Goal: Task Accomplishment & Management: Manage account settings

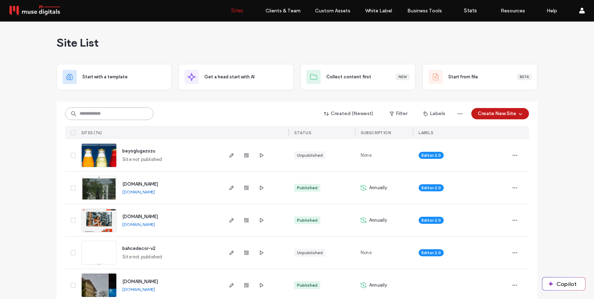
click at [119, 114] on input at bounding box center [109, 113] width 88 height 13
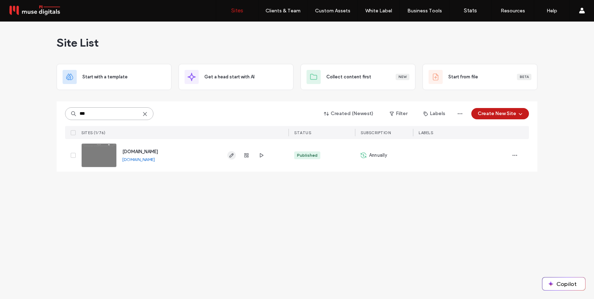
type input "***"
click at [230, 155] on icon "button" at bounding box center [232, 156] width 6 height 6
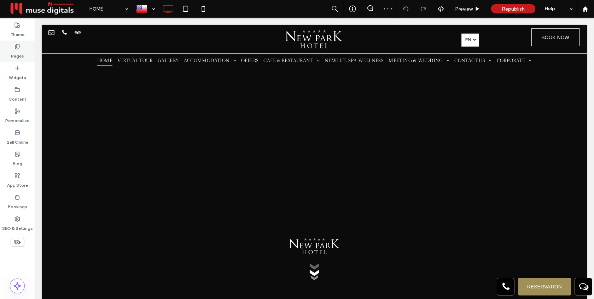
click at [19, 52] on label "Pages" at bounding box center [17, 55] width 13 height 10
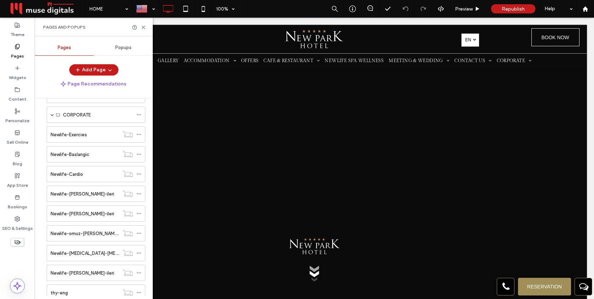
scroll to position [120, 0]
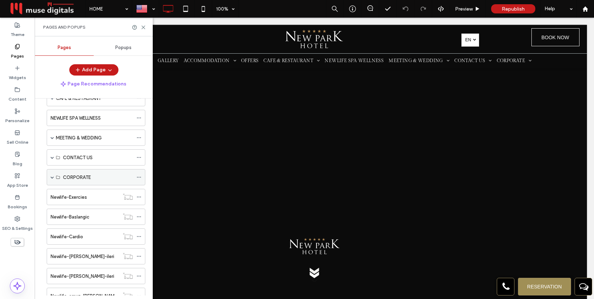
click at [52, 178] on span at bounding box center [53, 178] width 4 height 4
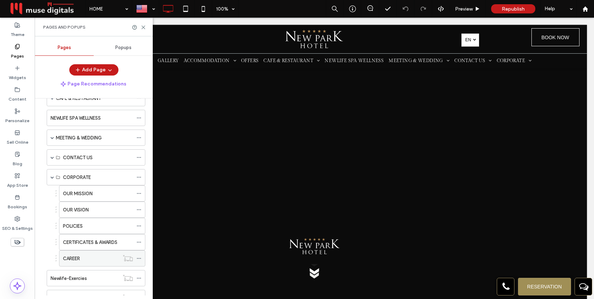
click at [139, 259] on icon at bounding box center [138, 258] width 5 height 5
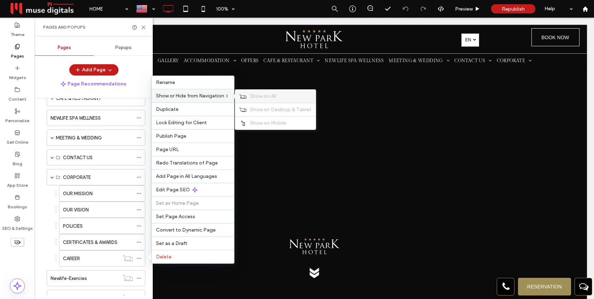
click at [261, 93] on span "Show on All" at bounding box center [263, 96] width 26 height 6
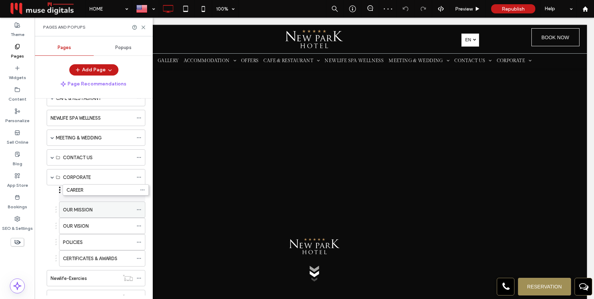
drag, startPoint x: 56, startPoint y: 256, endPoint x: 59, endPoint y: 187, distance: 69.4
drag, startPoint x: 143, startPoint y: 28, endPoint x: 118, endPoint y: 3, distance: 35.0
click at [143, 28] on use at bounding box center [143, 27] width 3 height 3
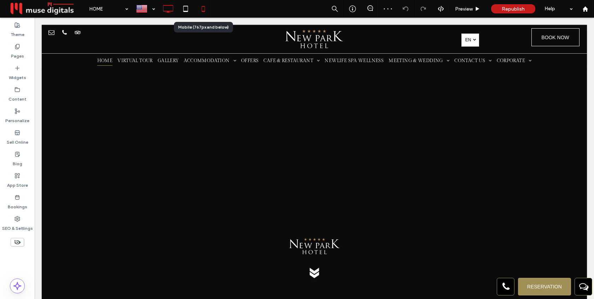
click at [200, 10] on icon at bounding box center [203, 9] width 14 height 14
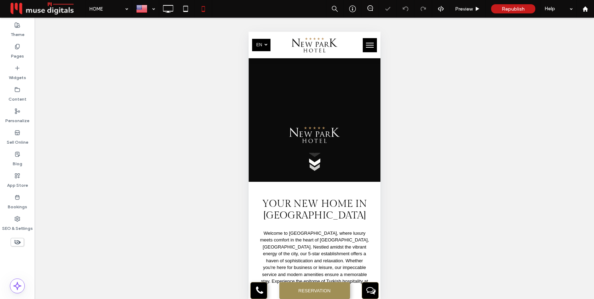
scroll to position [0, 0]
click at [366, 47] on span "menu" at bounding box center [370, 47] width 8 height 1
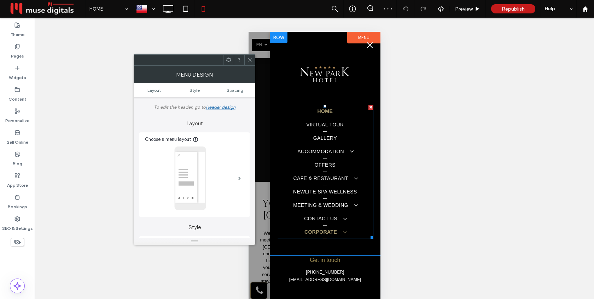
click at [344, 232] on span at bounding box center [341, 232] width 11 height 6
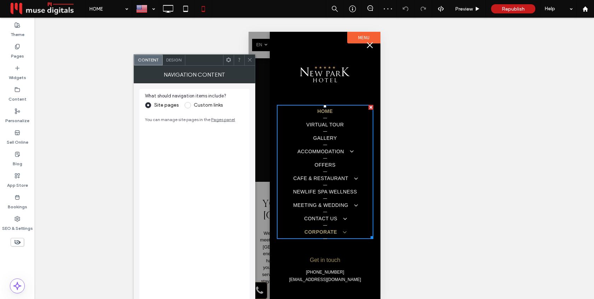
click at [344, 232] on span at bounding box center [341, 232] width 11 height 6
click at [249, 60] on icon at bounding box center [249, 59] width 5 height 5
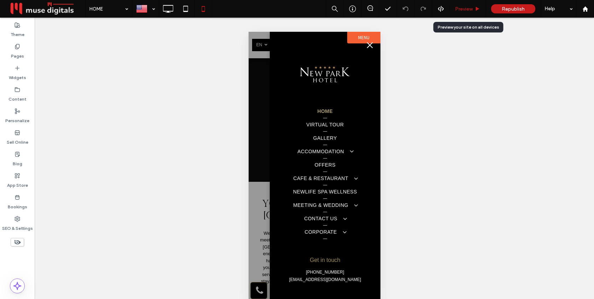
click at [465, 8] on span "Preview" at bounding box center [464, 9] width 18 height 6
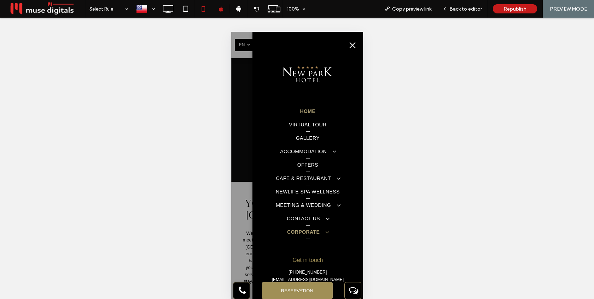
click at [327, 232] on span at bounding box center [323, 232] width 11 height 6
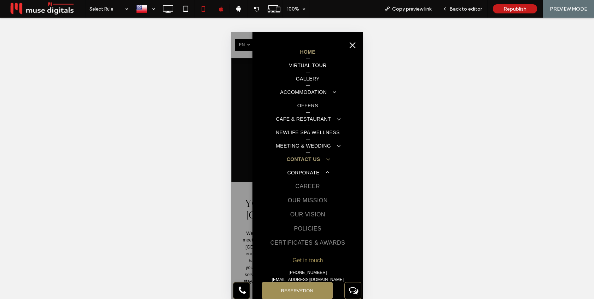
scroll to position [59, 0]
click at [351, 47] on button "menu" at bounding box center [352, 45] width 14 height 14
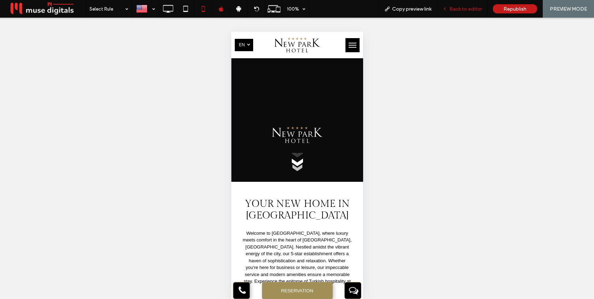
click at [459, 8] on span "Back to editor" at bounding box center [465, 9] width 33 height 6
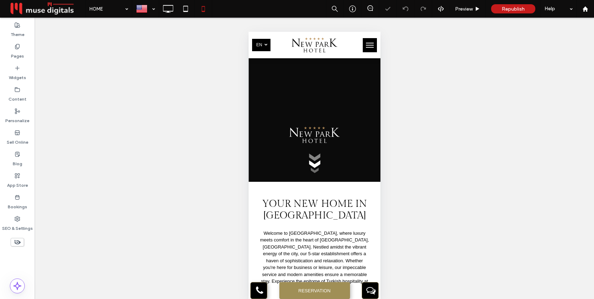
click at [364, 46] on button "menu" at bounding box center [369, 45] width 14 height 14
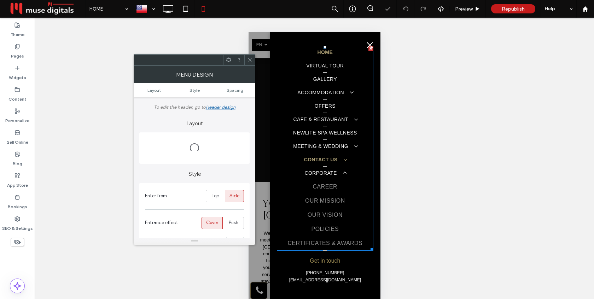
click at [354, 157] on link "CONTACT US" at bounding box center [325, 159] width 97 height 13
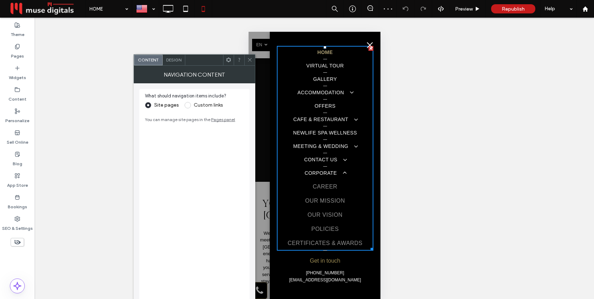
click at [177, 57] on span "Design" at bounding box center [173, 59] width 15 height 5
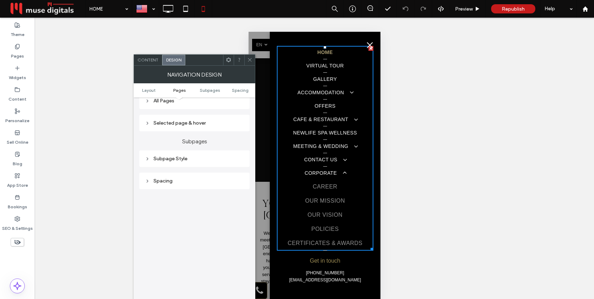
scroll to position [115, 0]
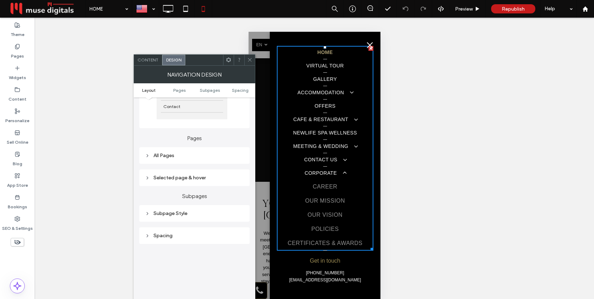
click at [190, 214] on div "Subpage Style" at bounding box center [194, 214] width 99 height 6
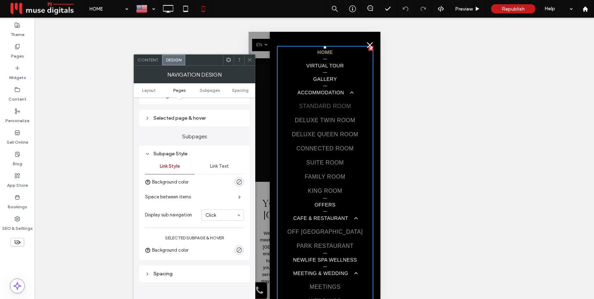
scroll to position [185, 0]
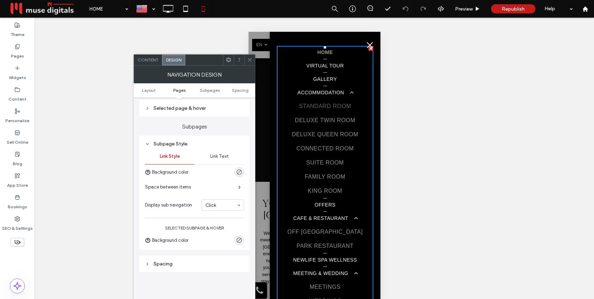
click at [215, 157] on span "Link Text" at bounding box center [219, 157] width 19 height 6
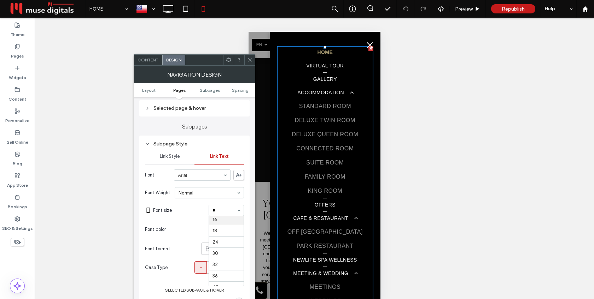
scroll to position [0, 0]
type input "**"
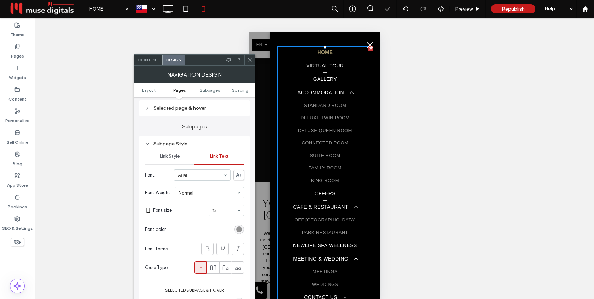
click at [240, 231] on div "rgb(147, 147, 147)" at bounding box center [239, 230] width 6 height 6
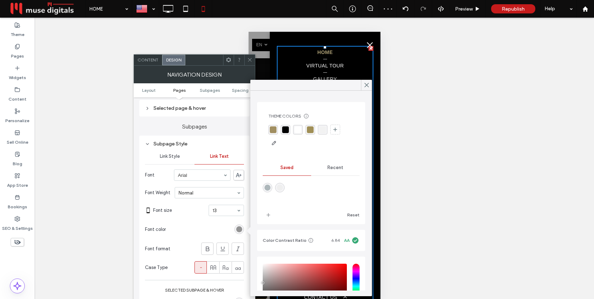
click at [271, 130] on div "rgba(161, 143, 97, 1)" at bounding box center [273, 130] width 7 height 7
click at [369, 86] on icon at bounding box center [366, 85] width 6 height 6
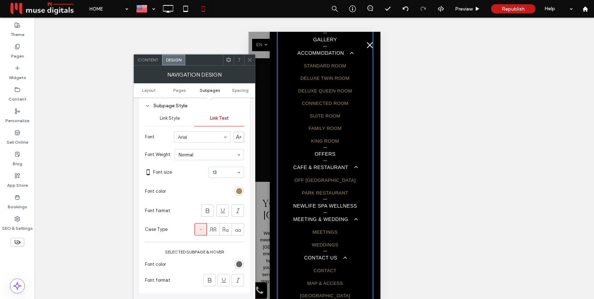
scroll to position [269, 0]
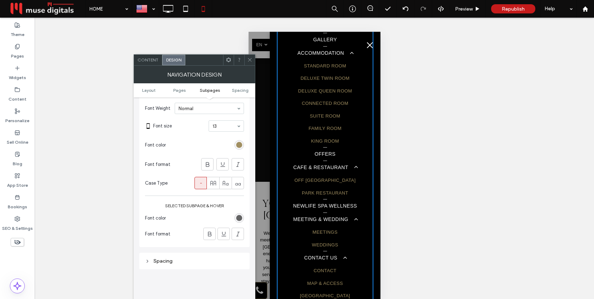
click at [239, 220] on div "rgb(100, 100, 100)" at bounding box center [239, 218] width 6 height 6
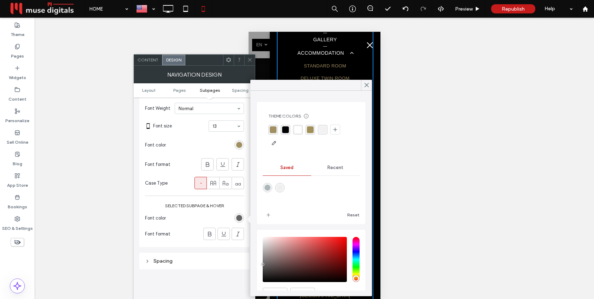
click at [297, 131] on div "rgba(255, 255, 255, 1)" at bounding box center [298, 130] width 7 height 7
click at [366, 86] on icon at bounding box center [366, 85] width 6 height 6
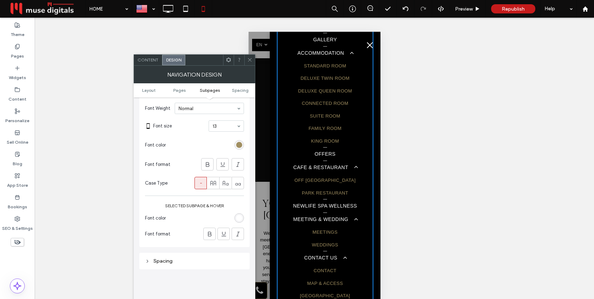
click at [250, 57] on icon at bounding box center [249, 59] width 5 height 5
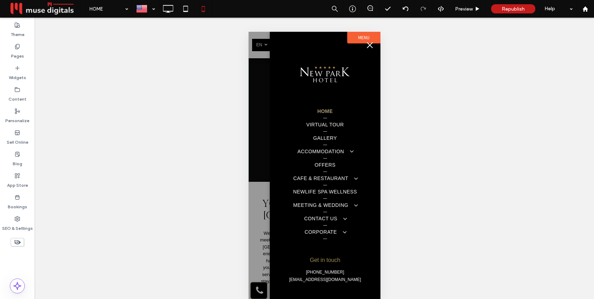
scroll to position [0, 0]
click at [368, 48] on button "menu" at bounding box center [369, 45] width 14 height 14
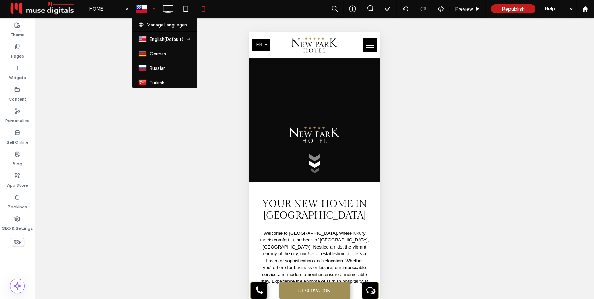
click at [155, 10] on div at bounding box center [146, 8] width 26 height 17
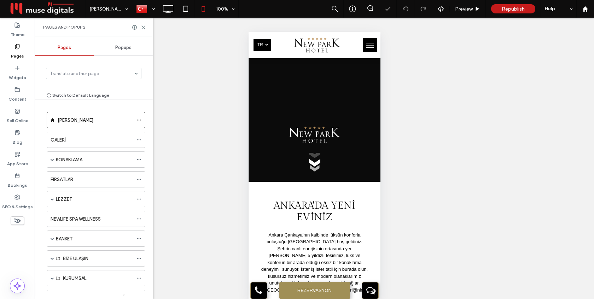
click at [366, 45] on span "menu" at bounding box center [370, 45] width 8 height 1
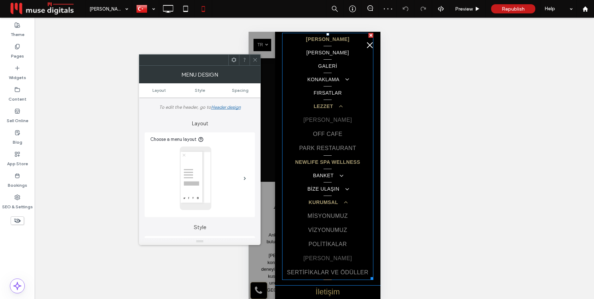
scroll to position [70, 0]
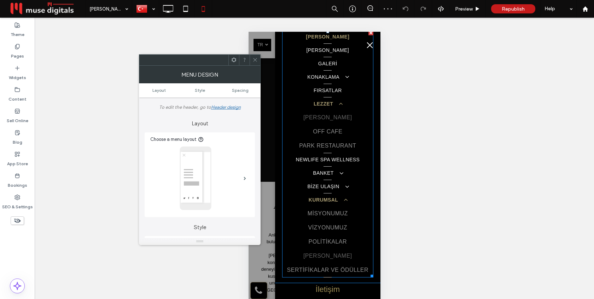
click at [353, 254] on link "[PERSON_NAME]" at bounding box center [327, 256] width 91 height 14
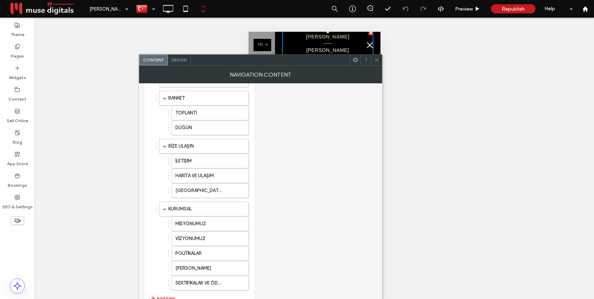
scroll to position [307, 0]
click at [196, 270] on label "[PERSON_NAME]" at bounding box center [198, 268] width 47 height 14
click at [203, 265] on label "[PERSON_NAME]" at bounding box center [198, 268] width 47 height 14
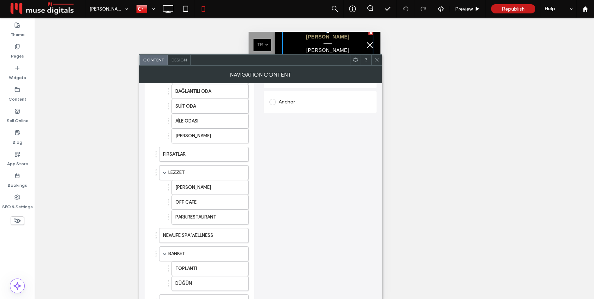
scroll to position [0, 0]
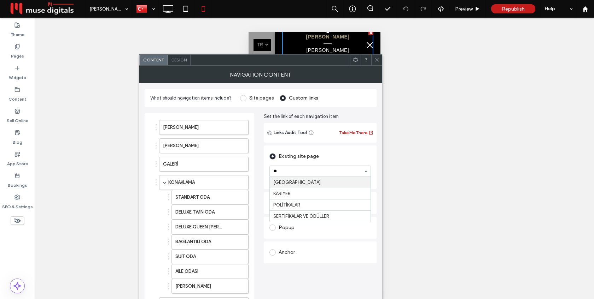
type input "***"
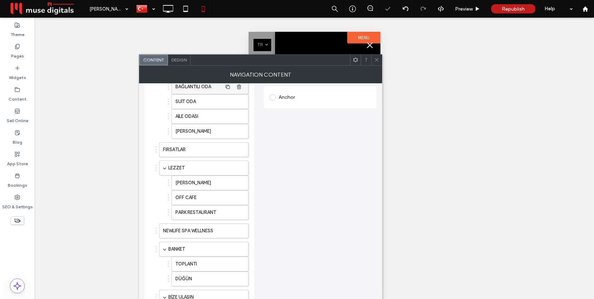
scroll to position [165, 0]
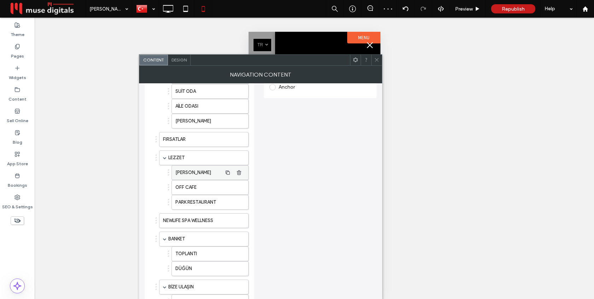
click at [200, 170] on label "[PERSON_NAME]" at bounding box center [198, 173] width 47 height 14
click at [240, 173] on icon "button" at bounding box center [239, 173] width 6 height 6
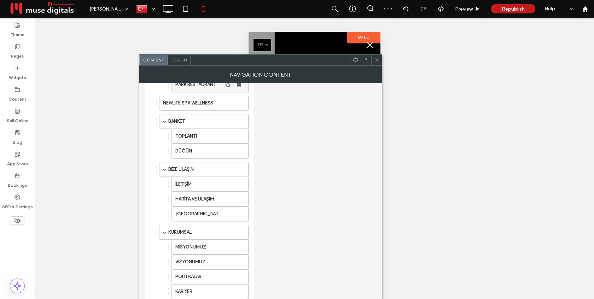
scroll to position [292, 0]
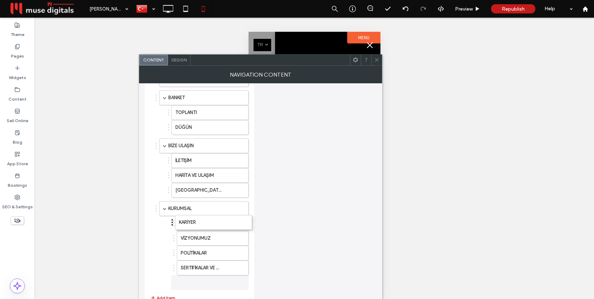
drag, startPoint x: 169, startPoint y: 265, endPoint x: 172, endPoint y: 217, distance: 48.2
drag, startPoint x: 173, startPoint y: 280, endPoint x: 180, endPoint y: 215, distance: 64.7
drag, startPoint x: 174, startPoint y: 281, endPoint x: 179, endPoint y: 228, distance: 53.0
drag, startPoint x: 174, startPoint y: 236, endPoint x: 179, endPoint y: 218, distance: 18.3
click at [374, 59] on icon at bounding box center [376, 59] width 5 height 5
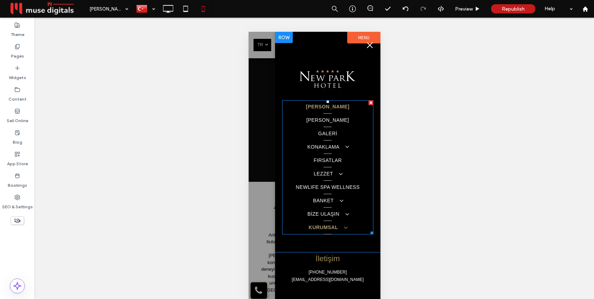
click at [345, 228] on span at bounding box center [342, 228] width 11 height 6
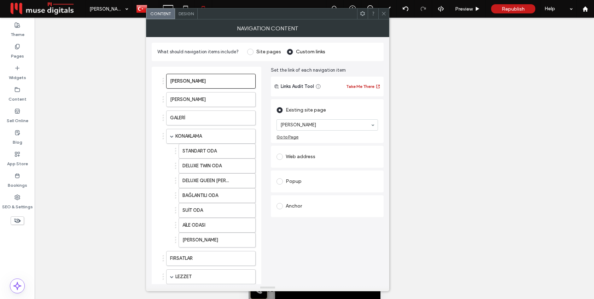
click at [187, 12] on span "Design" at bounding box center [186, 13] width 15 height 5
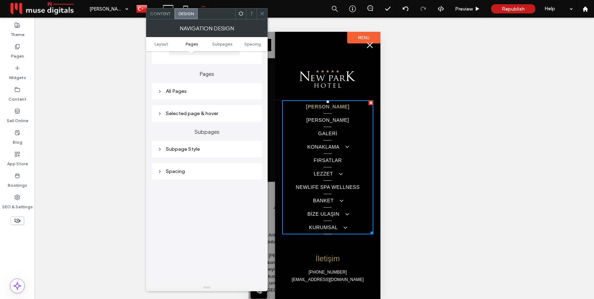
scroll to position [151, 0]
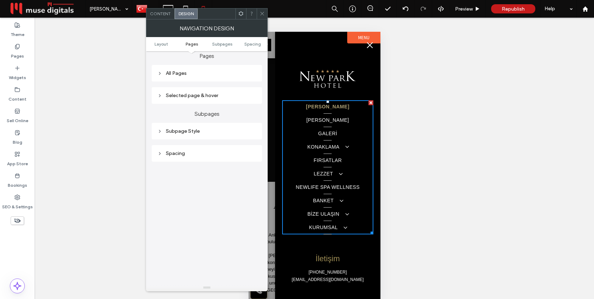
click at [206, 129] on div "Subpage Style" at bounding box center [206, 132] width 99 height 10
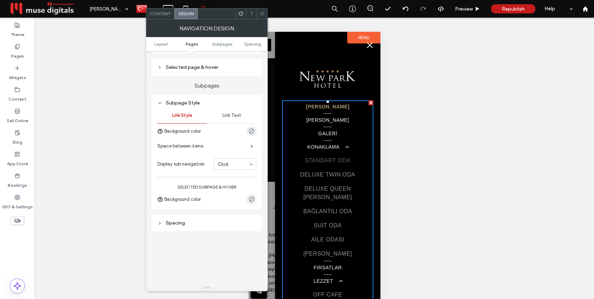
scroll to position [179, 0]
click at [234, 123] on div "Link Text" at bounding box center [232, 116] width 50 height 16
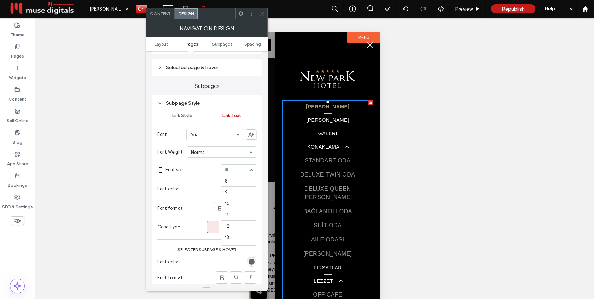
scroll to position [82, 0]
type input "**"
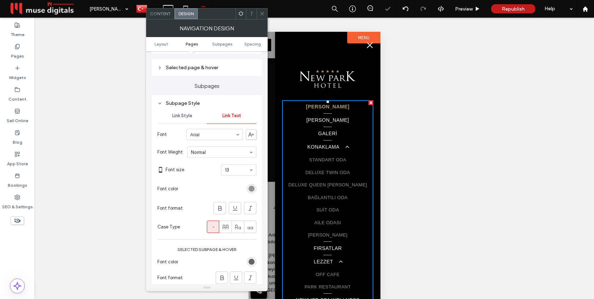
click at [250, 190] on div "rgb(147, 147, 147)" at bounding box center [252, 189] width 6 height 6
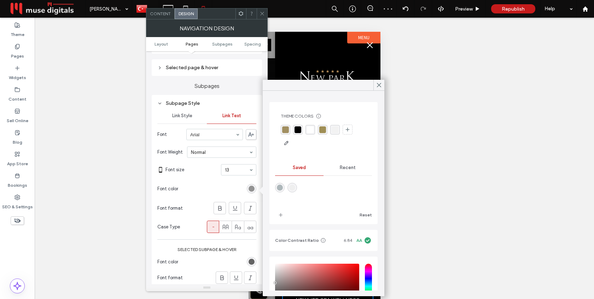
click at [324, 130] on div "rgba(160, 143, 86, 1)" at bounding box center [322, 130] width 7 height 7
click at [184, 117] on span "Link Style" at bounding box center [182, 116] width 20 height 6
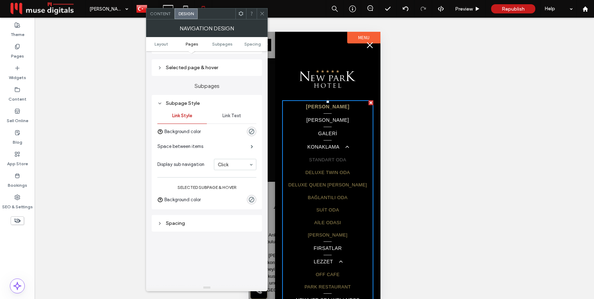
click at [226, 117] on span "Link Text" at bounding box center [231, 116] width 19 height 6
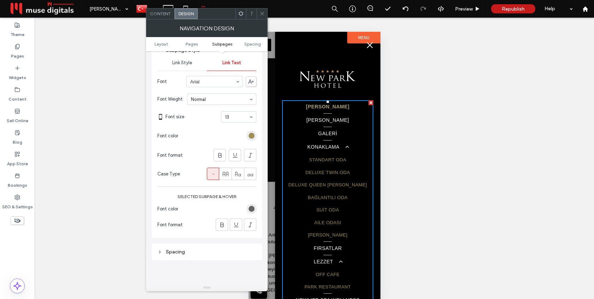
scroll to position [234, 0]
click at [251, 206] on div "rgb(100, 100, 100)" at bounding box center [252, 207] width 6 height 6
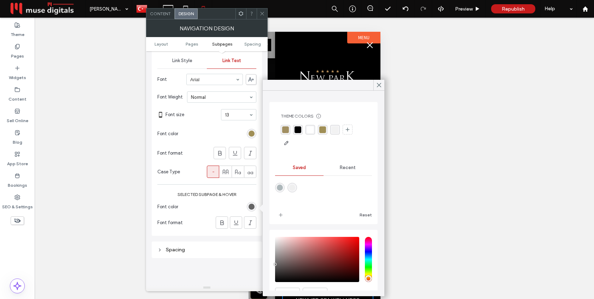
click at [312, 129] on div "rgba(255, 255, 255, 1)" at bounding box center [310, 130] width 7 height 7
click at [379, 83] on icon at bounding box center [379, 85] width 6 height 6
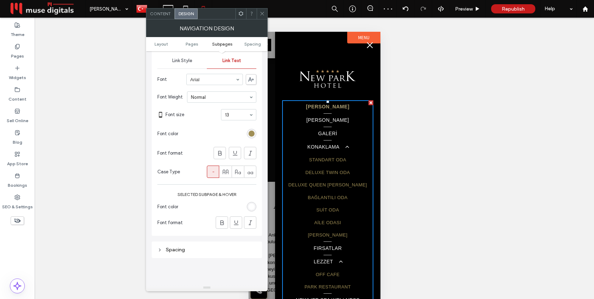
click at [262, 15] on icon at bounding box center [262, 13] width 5 height 5
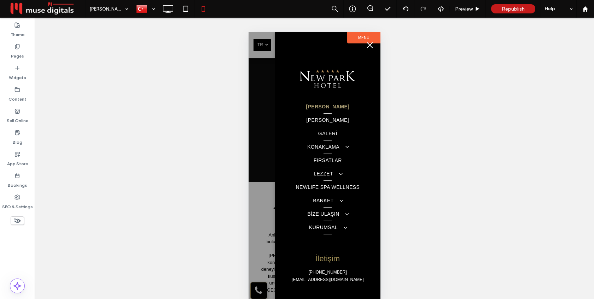
click at [369, 45] on span "menu" at bounding box center [370, 45] width 6 height 6
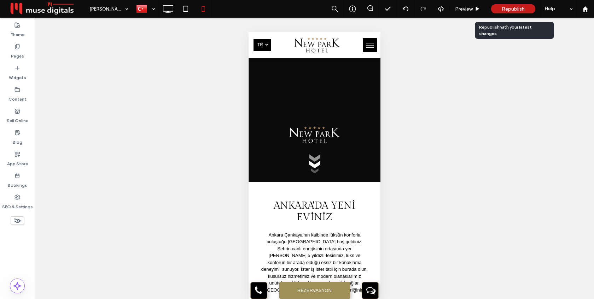
click at [514, 10] on span "Republish" at bounding box center [513, 9] width 23 height 6
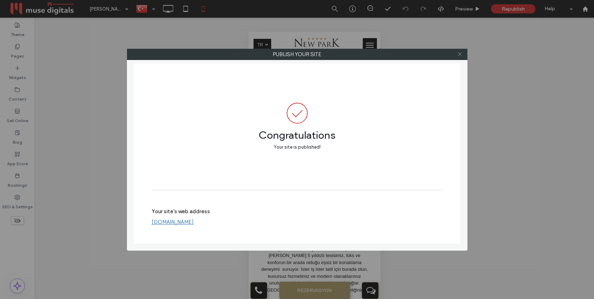
click at [457, 56] on icon at bounding box center [459, 54] width 5 height 5
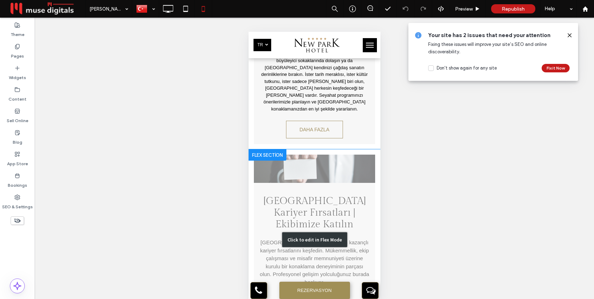
click at [343, 159] on div "Click to edit in Flex Mode" at bounding box center [314, 240] width 132 height 181
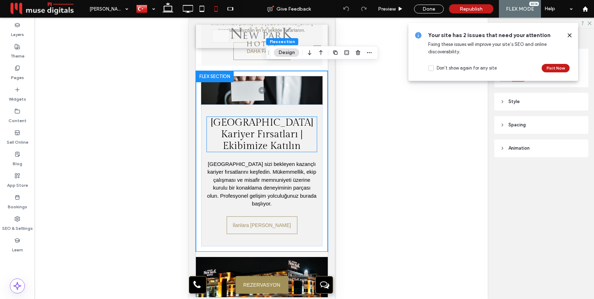
scroll to position [2007, 0]
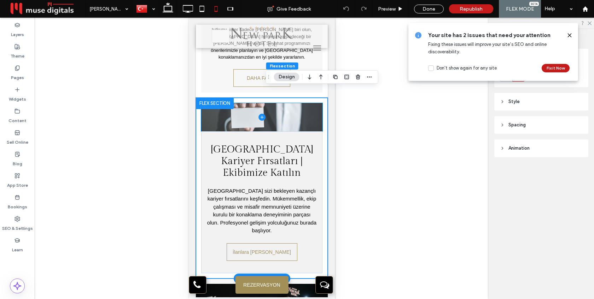
click at [288, 106] on span at bounding box center [261, 117] width 121 height 28
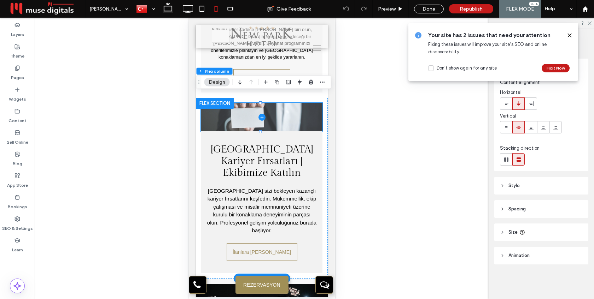
click at [288, 106] on span at bounding box center [261, 117] width 121 height 28
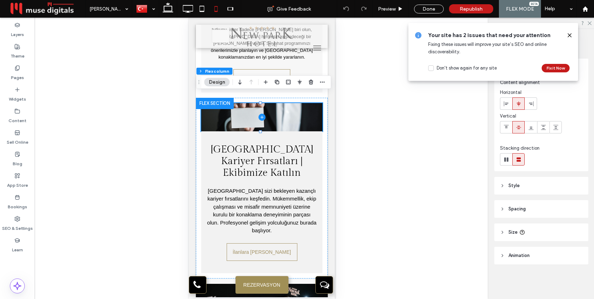
click at [513, 233] on span "Size" at bounding box center [512, 232] width 9 height 7
click at [565, 248] on input "**" at bounding box center [565, 250] width 14 height 12
type input "****"
type input "***"
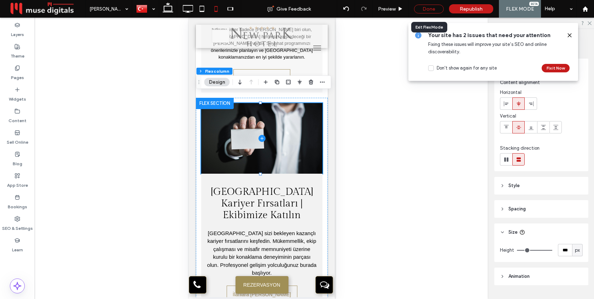
click at [431, 11] on div "Done" at bounding box center [429, 9] width 30 height 9
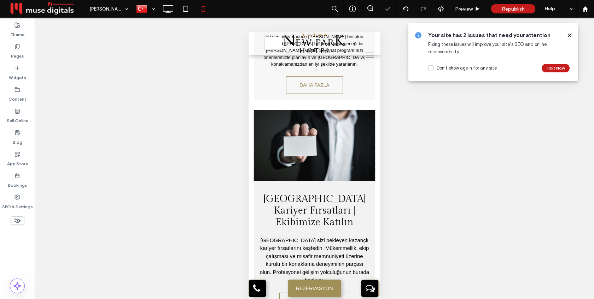
scroll to position [2110, 0]
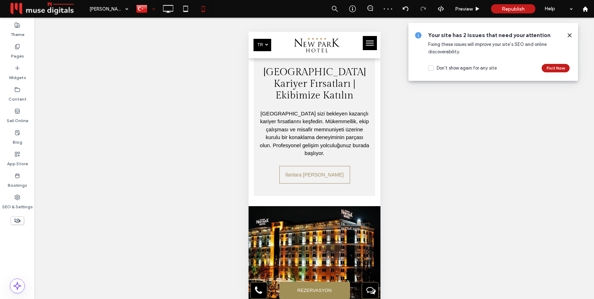
click at [153, 9] on div at bounding box center [146, 8] width 26 height 17
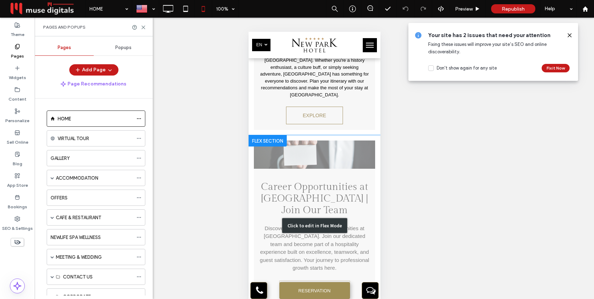
click at [341, 135] on div "Click to edit in Flex Mode" at bounding box center [314, 225] width 132 height 181
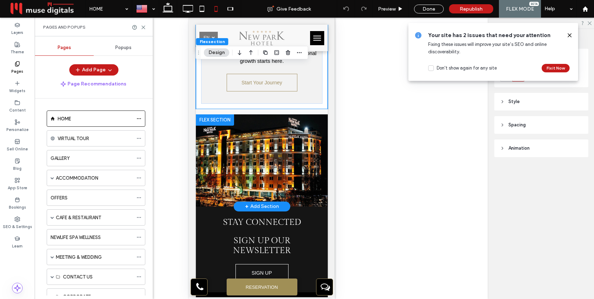
scroll to position [1967, 0]
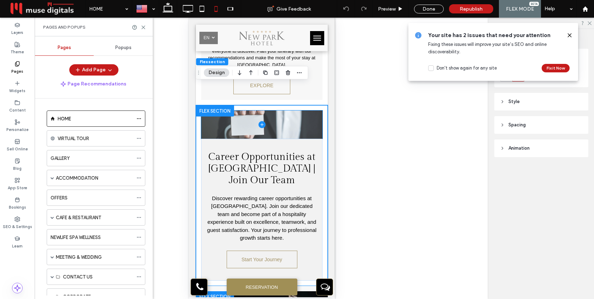
click at [289, 111] on span at bounding box center [261, 125] width 121 height 28
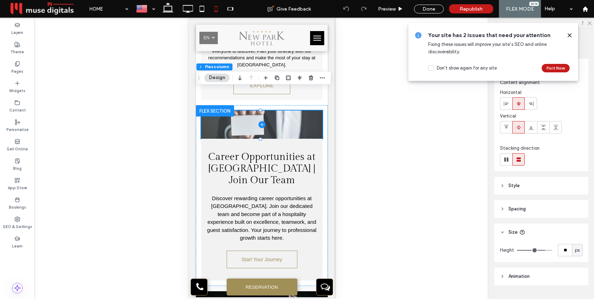
click at [290, 111] on span at bounding box center [261, 125] width 121 height 28
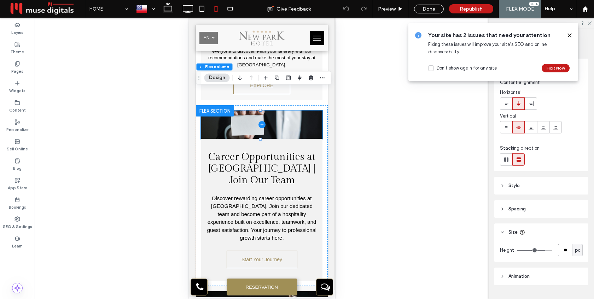
click at [565, 248] on input "**" at bounding box center [565, 250] width 14 height 12
type input "***"
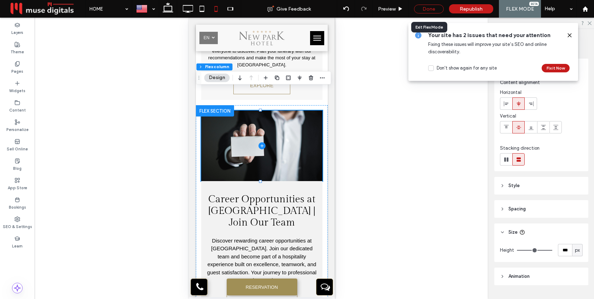
click at [431, 10] on div "Done" at bounding box center [429, 9] width 30 height 9
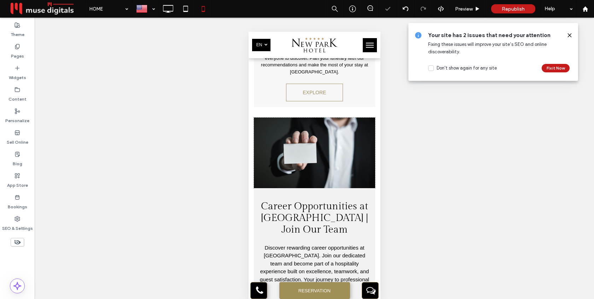
scroll to position [2032, 0]
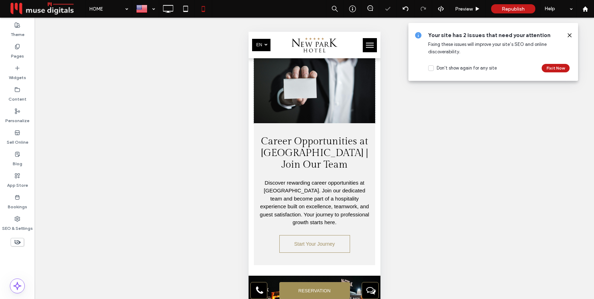
click at [571, 35] on icon at bounding box center [570, 36] width 6 height 6
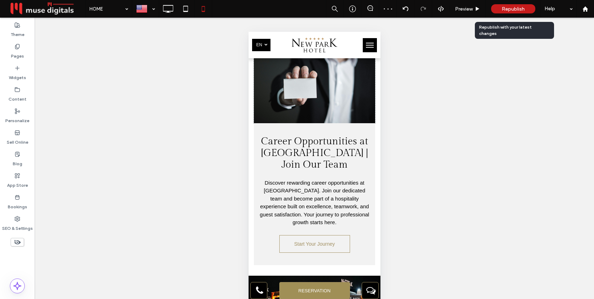
click at [515, 8] on span "Republish" at bounding box center [513, 9] width 23 height 6
